Goal: Find specific page/section: Find specific page/section

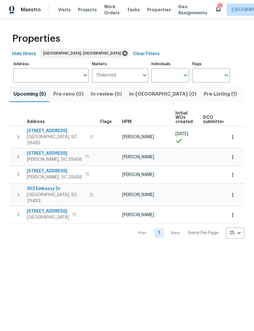
click at [65, 7] on span "Visits" at bounding box center [64, 10] width 12 height 6
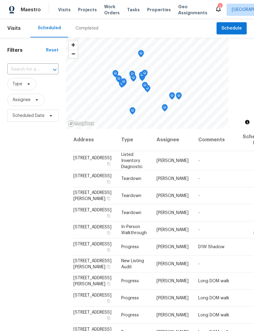
click at [88, 30] on div "Completed" at bounding box center [86, 28] width 23 height 6
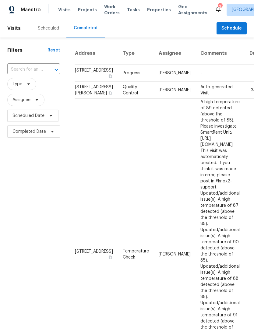
click at [68, 8] on span "Visits" at bounding box center [64, 10] width 12 height 6
click at [217, 5] on div "3" at bounding box center [219, 7] width 4 height 6
click at [214, 7] on icon at bounding box center [217, 8] width 7 height 7
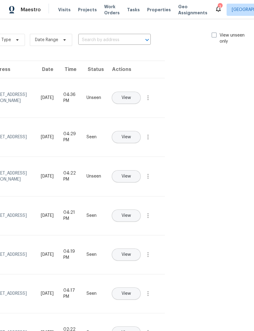
scroll to position [0, 71]
click at [213, 35] on span at bounding box center [215, 35] width 5 height 5
click at [213, 35] on input "View unseen only" at bounding box center [215, 34] width 4 height 4
checkbox input "true"
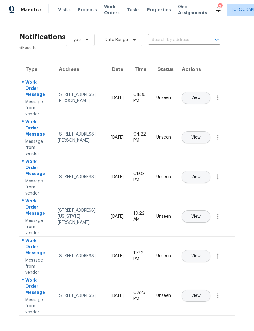
scroll to position [0, 0]
click at [153, 10] on span "Properties" at bounding box center [159, 10] width 24 height 6
